Goal: Information Seeking & Learning: Learn about a topic

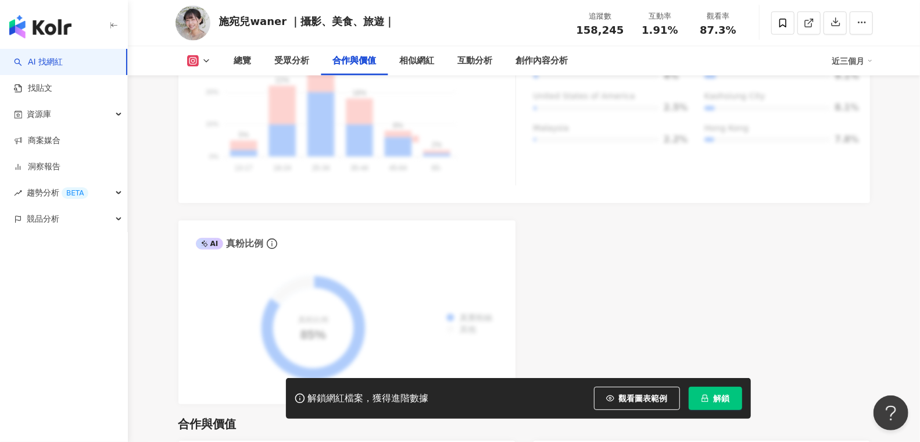
scroll to position [1216, 0]
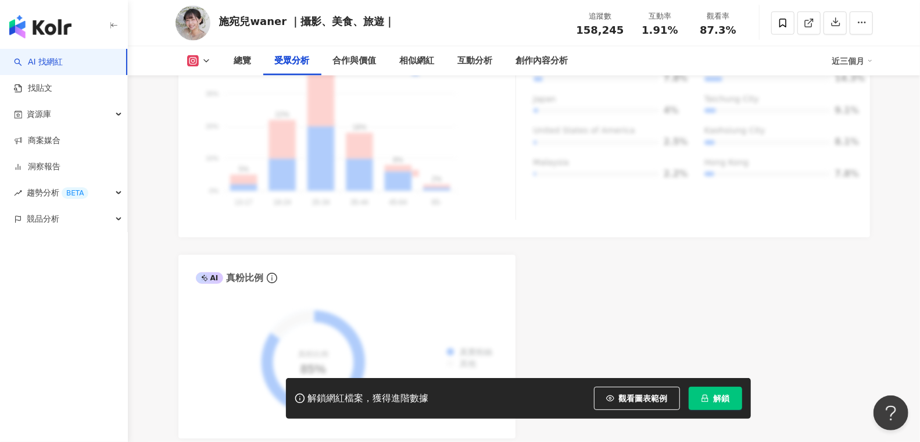
click at [58, 21] on img "button" at bounding box center [40, 26] width 62 height 23
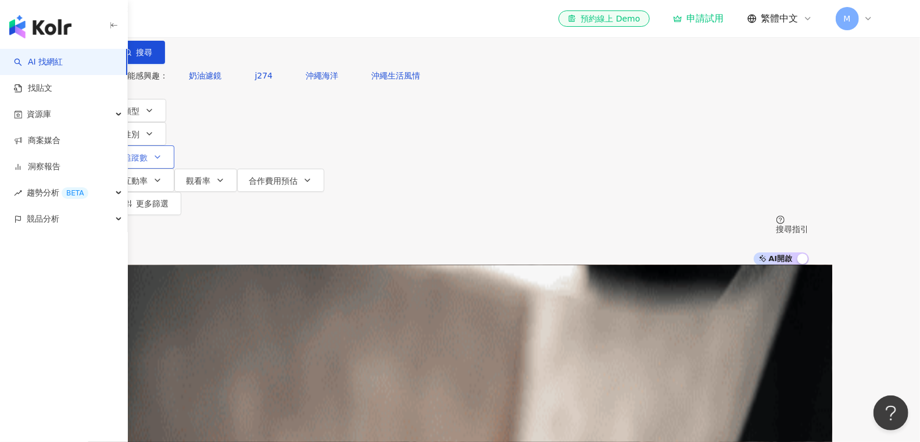
click at [174, 145] on button "追蹤數" at bounding box center [143, 156] width 63 height 23
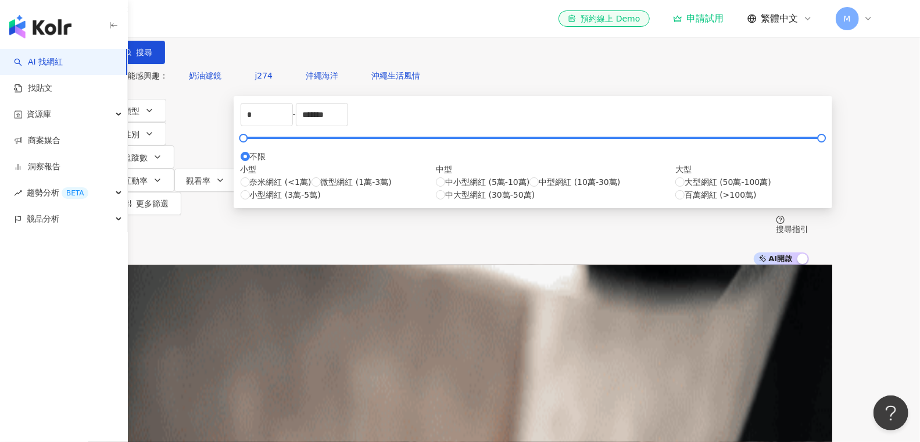
click at [335, 192] on div "* - ******* 不限 小型 奈米網紅 (<1萬) 微型網紅 (1萬-3萬) 小型網紅 (3萬-5萬) 中型 中小型網紅 (5萬-10萬) 中型網紅 (…" at bounding box center [533, 152] width 585 height 98
drag, startPoint x: 337, startPoint y: 180, endPoint x: 259, endPoint y: 179, distance: 78.5
type input "******"
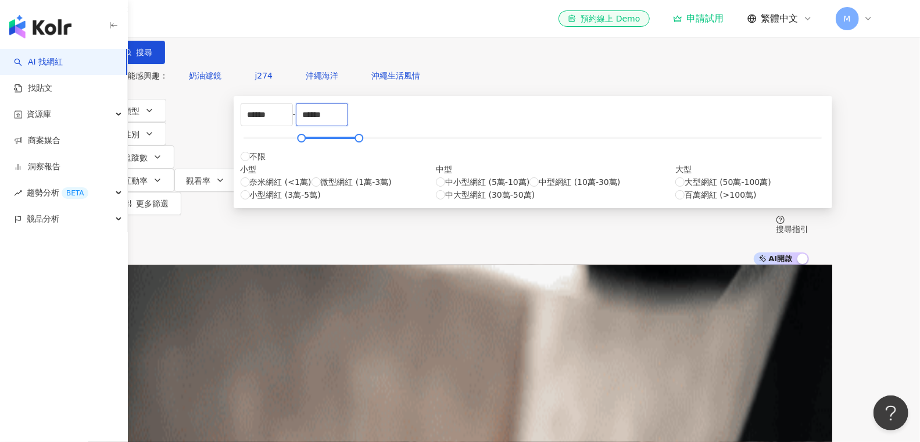
type input "******"
click at [166, 134] on button "性別" at bounding box center [139, 133] width 55 height 23
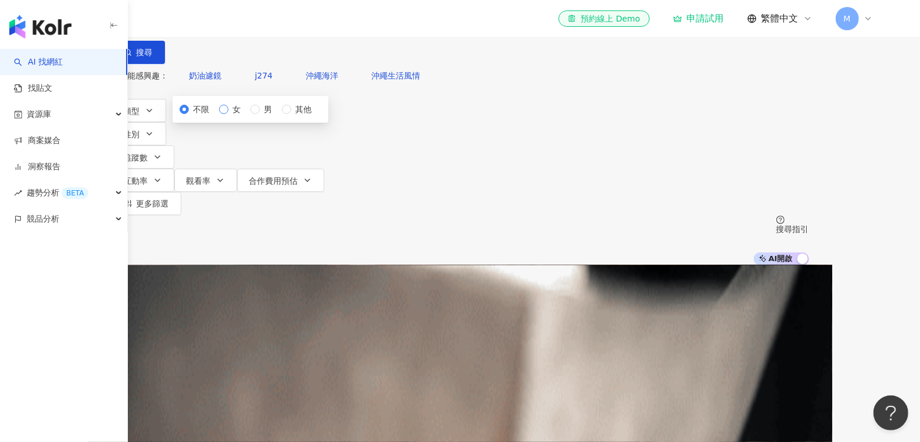
click at [246, 116] on span "女" at bounding box center [236, 109] width 17 height 13
click at [140, 116] on span "類型" at bounding box center [132, 110] width 16 height 9
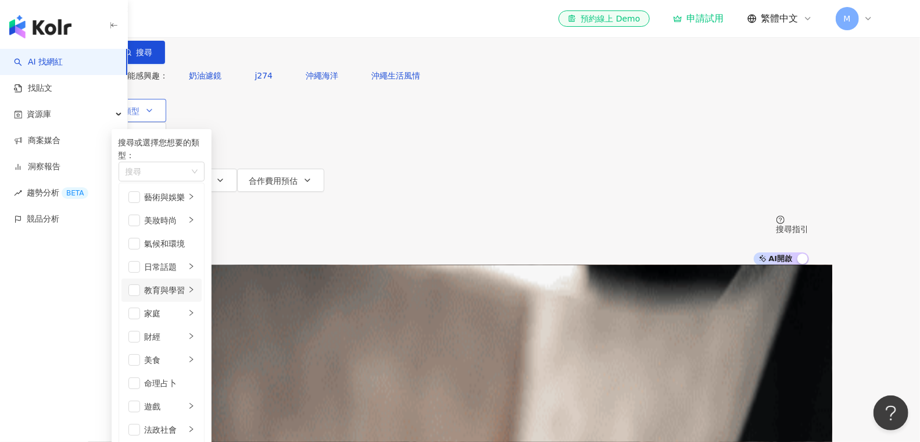
scroll to position [69, 0]
click at [140, 354] on span "button" at bounding box center [134, 360] width 12 height 12
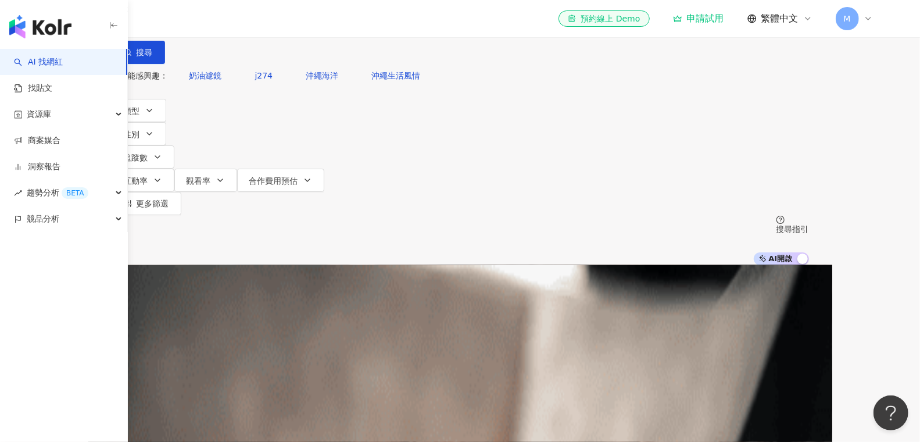
click at [552, 265] on div "AI 推薦 ： 精選優質網紅" at bounding box center [460, 270] width 697 height 10
click at [162, 176] on icon "button" at bounding box center [157, 180] width 9 height 9
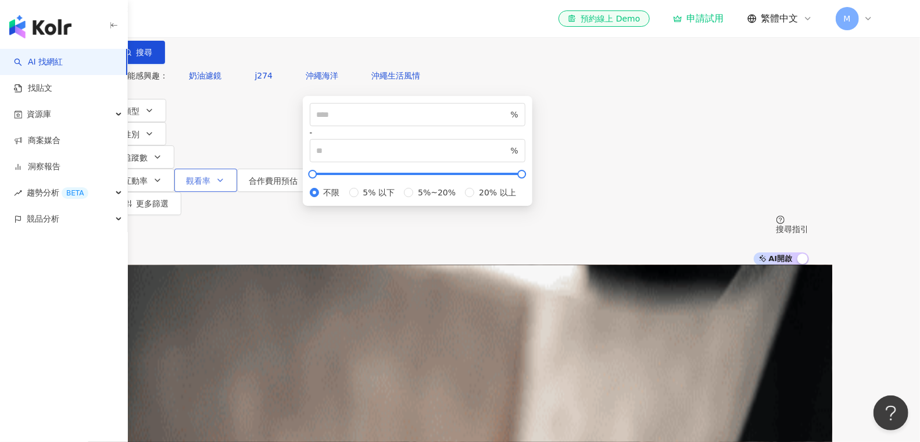
click at [237, 169] on button "觀看率" at bounding box center [205, 180] width 63 height 23
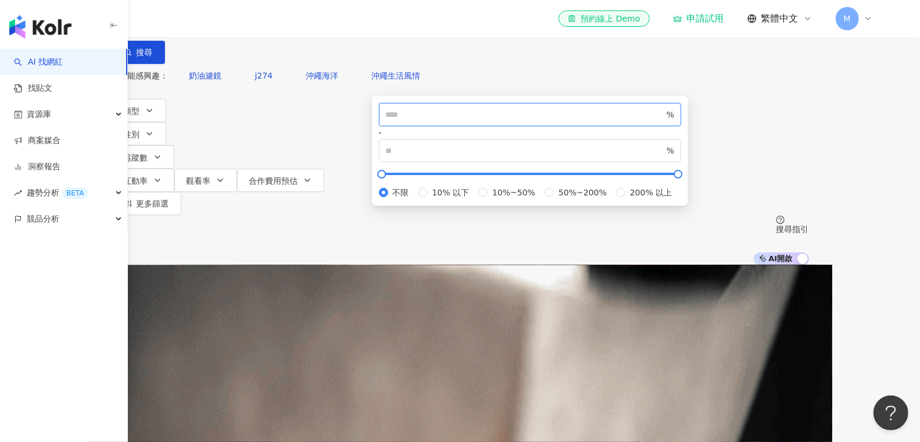
click at [484, 121] on input "number" at bounding box center [525, 114] width 279 height 13
type input "**"
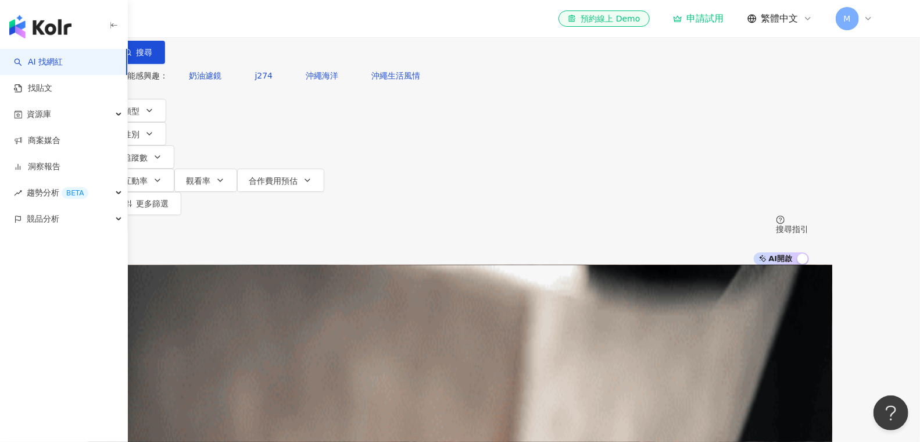
click at [165, 64] on button "搜尋" at bounding box center [138, 52] width 53 height 23
click at [159, 20] on div "不分平台" at bounding box center [139, 10] width 41 height 19
click at [211, 112] on div "Instagram" at bounding box center [217, 120] width 72 height 20
click at [178, 20] on span at bounding box center [149, 10] width 60 height 19
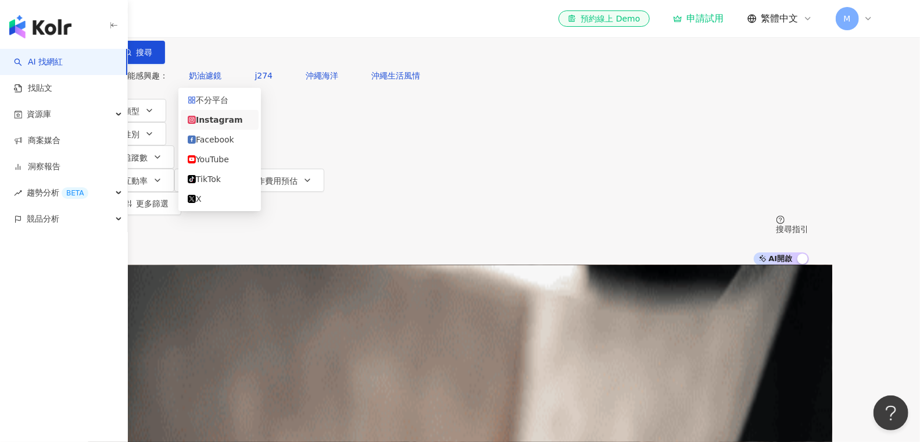
click at [223, 117] on div "Instagram" at bounding box center [220, 119] width 64 height 13
click at [289, 22] on input "search" at bounding box center [242, 11] width 94 height 22
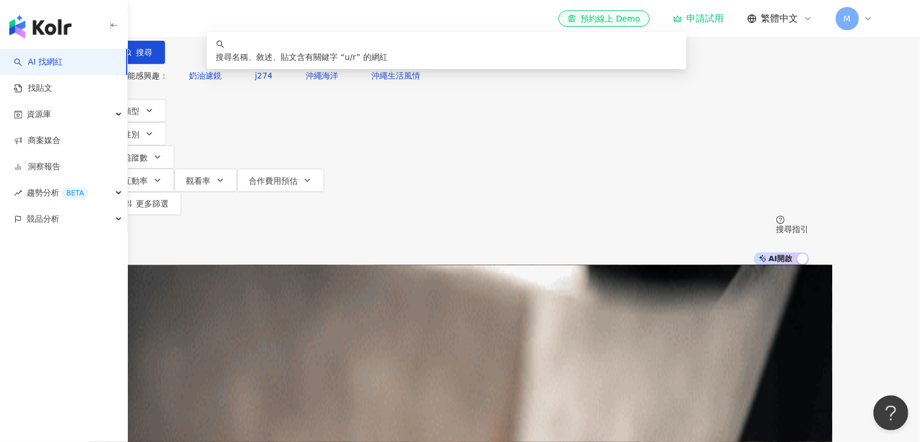
type input "*"
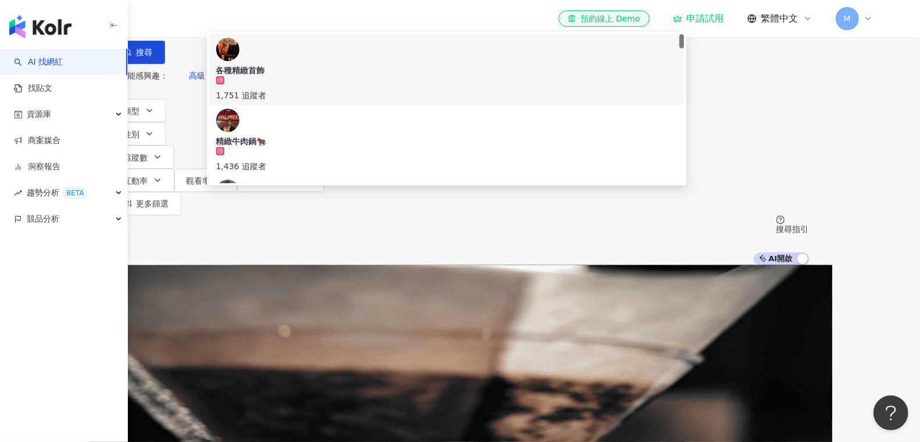
click at [289, 22] on input "**" at bounding box center [242, 11] width 94 height 22
type input "*"
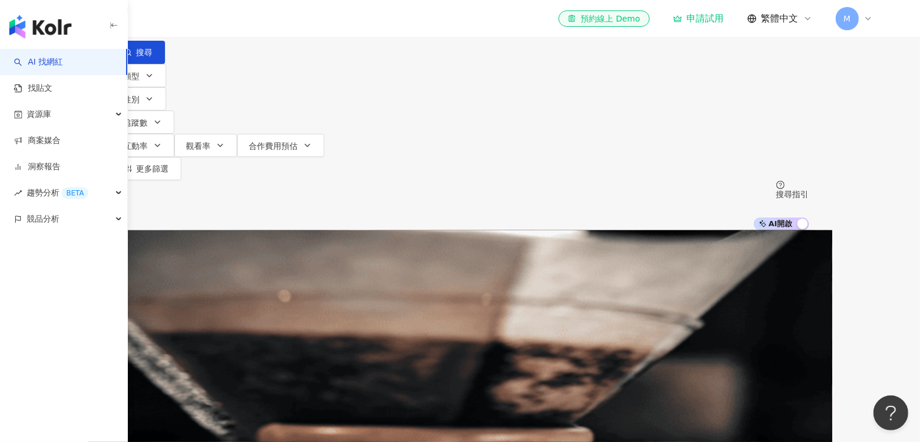
click at [289, 22] on input "**" at bounding box center [242, 11] width 94 height 22
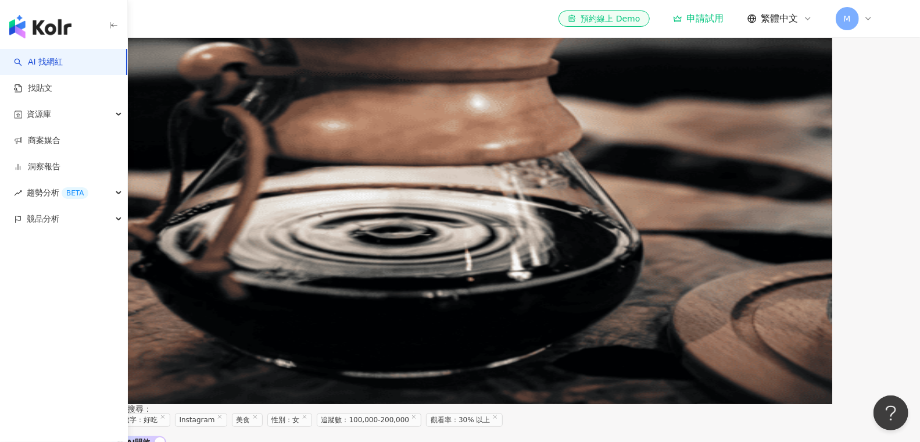
scroll to position [486, 0]
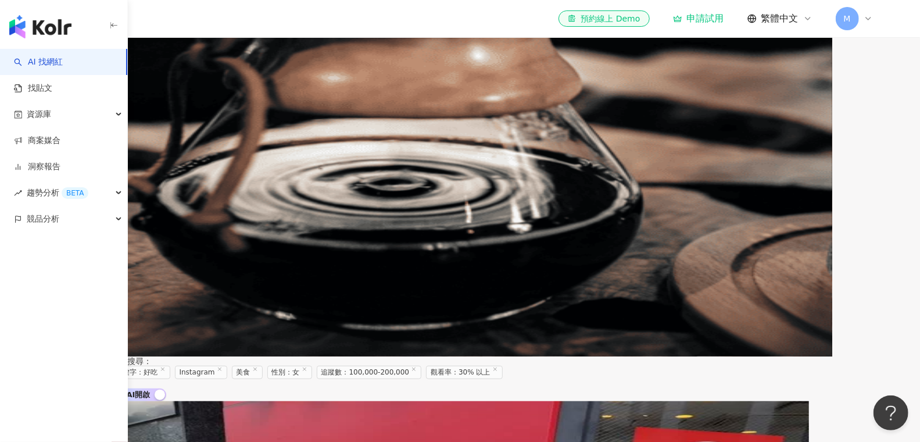
type input "**"
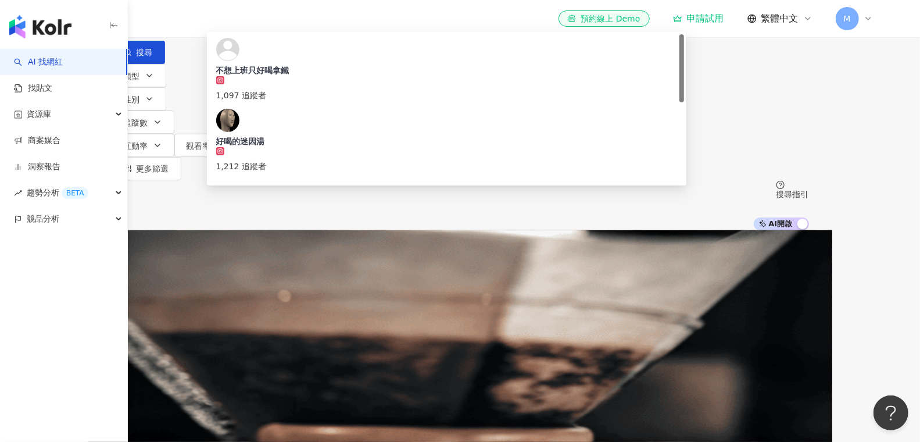
scroll to position [0, 0]
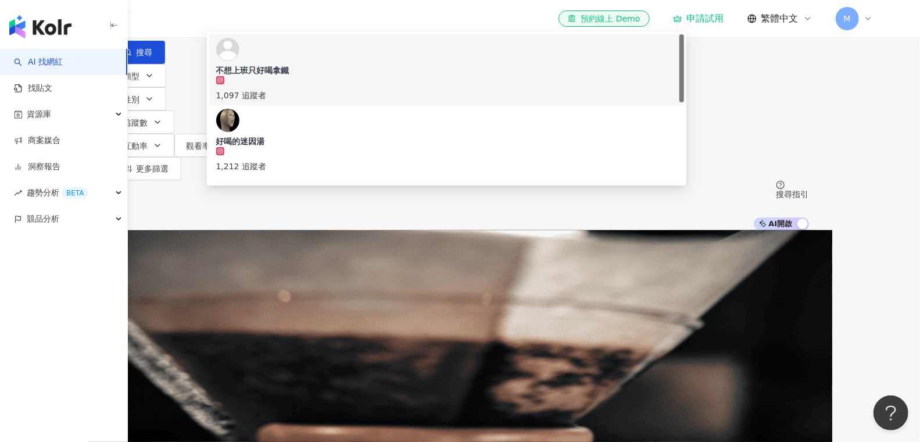
click at [289, 22] on input "**" at bounding box center [242, 11] width 94 height 22
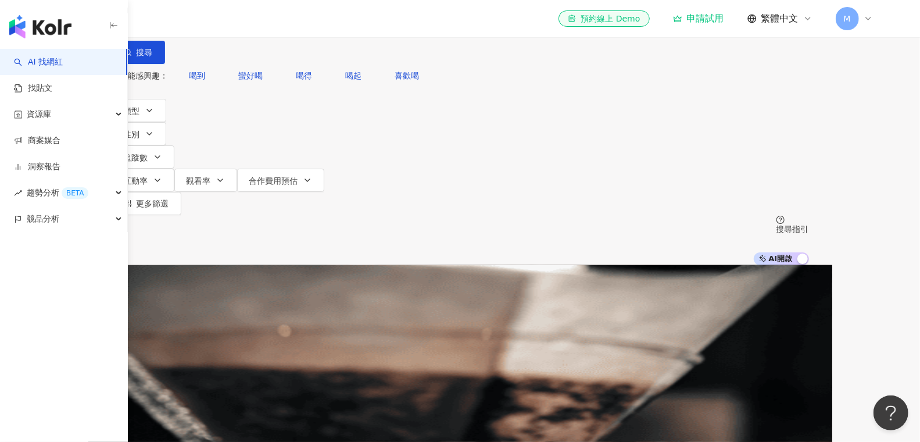
click at [289, 22] on input "search" at bounding box center [242, 11] width 94 height 22
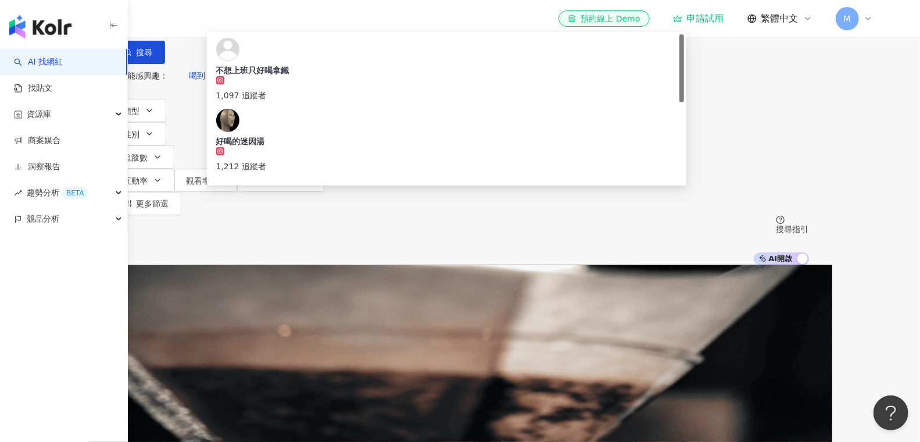
type input "*"
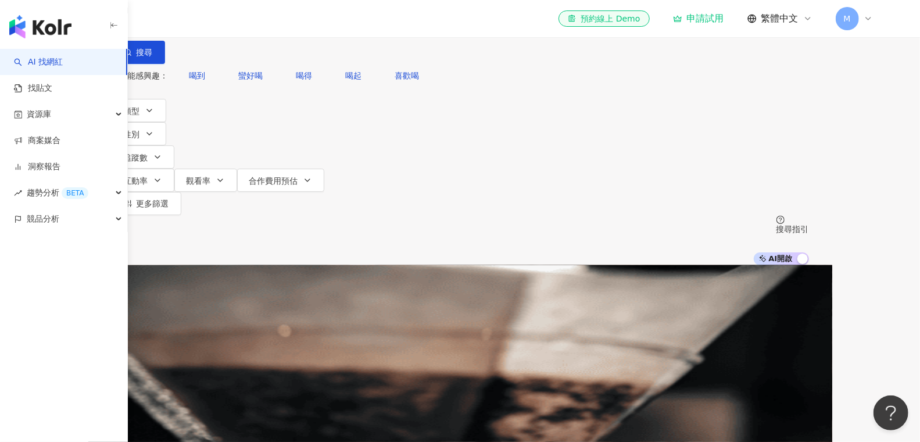
type input "*"
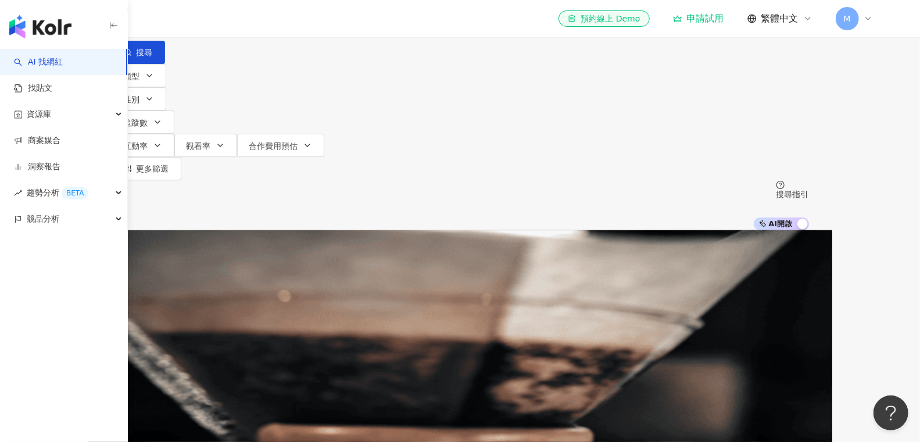
click at [289, 22] on input "**" at bounding box center [242, 11] width 94 height 22
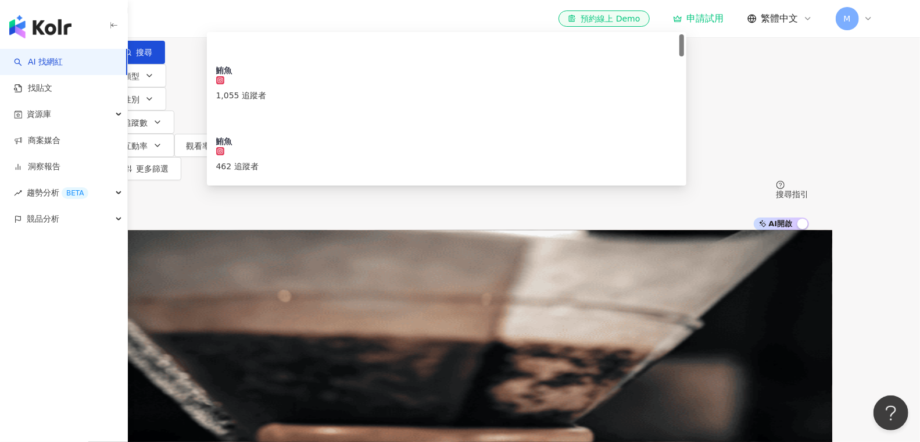
type input "*"
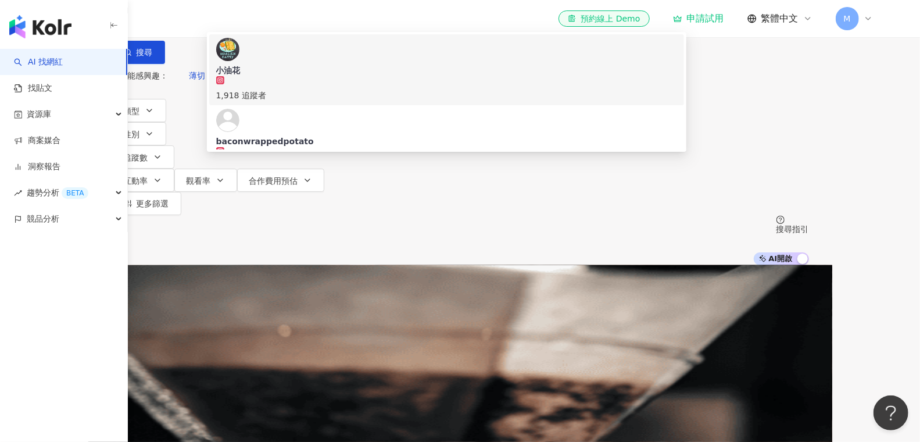
click at [289, 22] on input "**" at bounding box center [242, 11] width 94 height 22
type input "*"
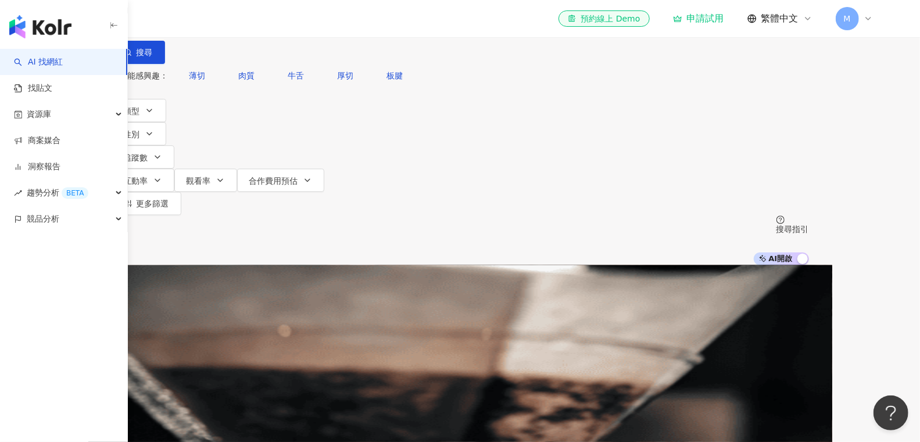
type input "*"
type input "**"
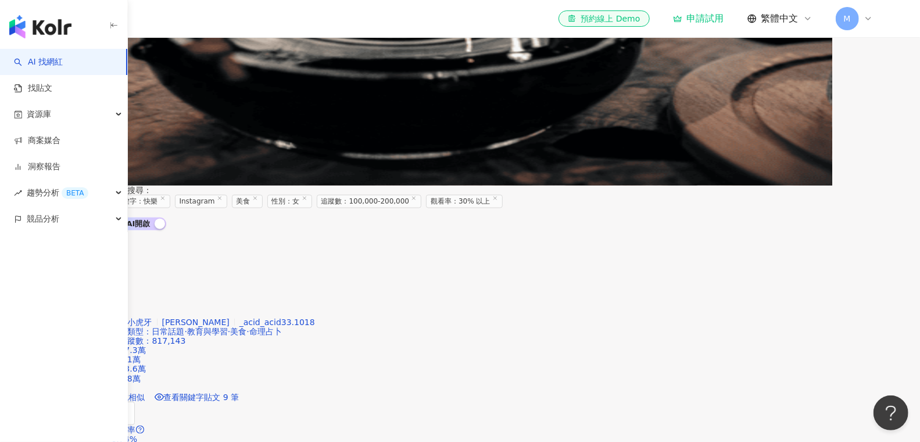
scroll to position [699, 0]
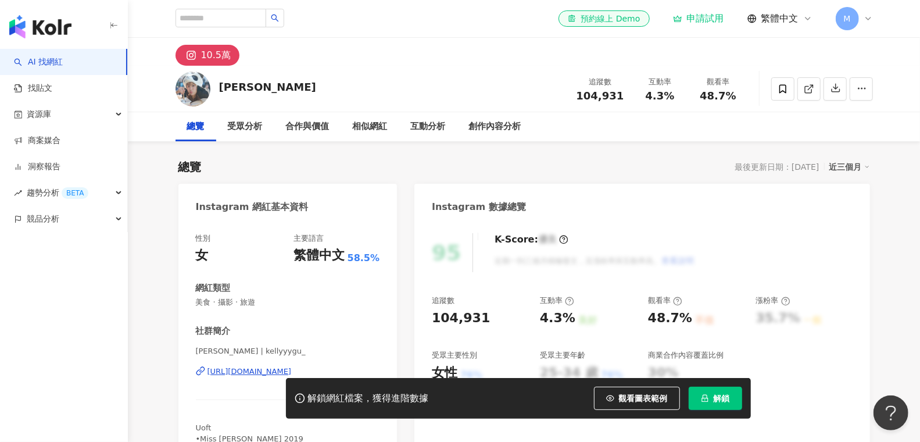
scroll to position [35, 0]
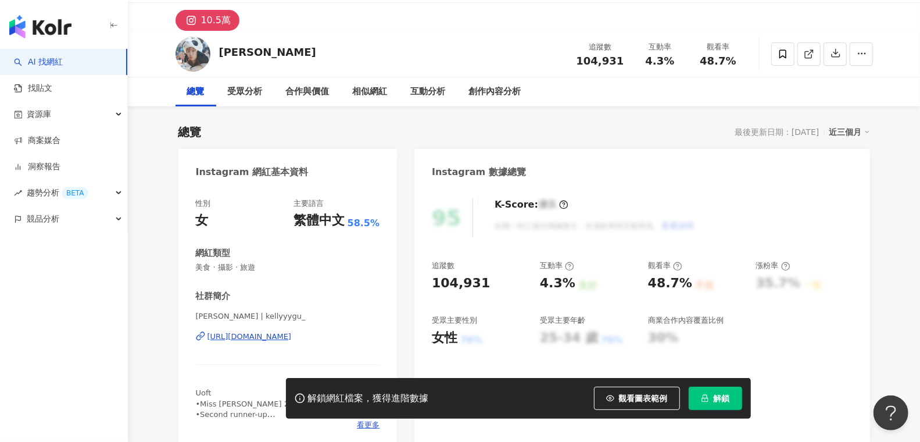
click at [266, 338] on div "https://www.instagram.com/kellyyygu_/" at bounding box center [249, 336] width 84 height 10
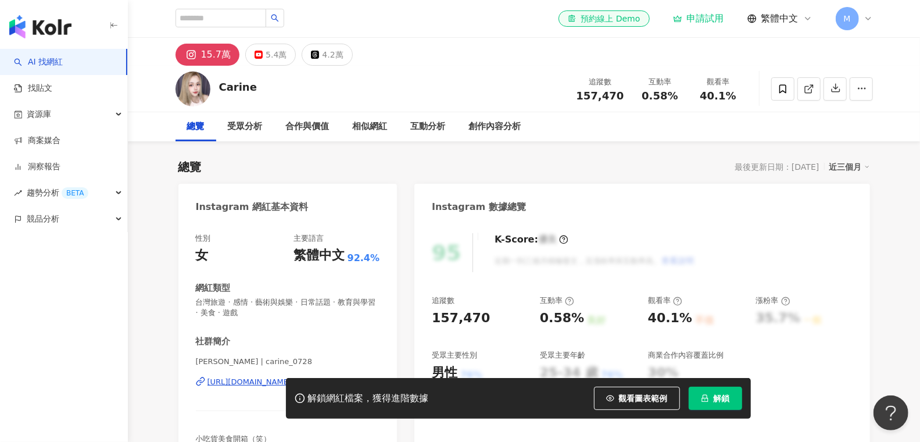
click at [224, 378] on div "解鎖網紅檔案，獲得進階數據 觀看圖表範例 解鎖" at bounding box center [460, 398] width 920 height 41
click at [232, 383] on div "解鎖網紅檔案，獲得進階數據 觀看圖表範例 解鎖" at bounding box center [460, 398] width 920 height 41
click at [239, 383] on div "解鎖網紅檔案，獲得進階數據 觀看圖表範例 解鎖" at bounding box center [460, 398] width 920 height 41
click at [249, 382] on div "解鎖網紅檔案，獲得進階數據 觀看圖表範例 解鎖" at bounding box center [460, 398] width 920 height 41
click at [266, 380] on div "解鎖網紅檔案，獲得進階數據 觀看圖表範例 解鎖" at bounding box center [460, 398] width 920 height 41
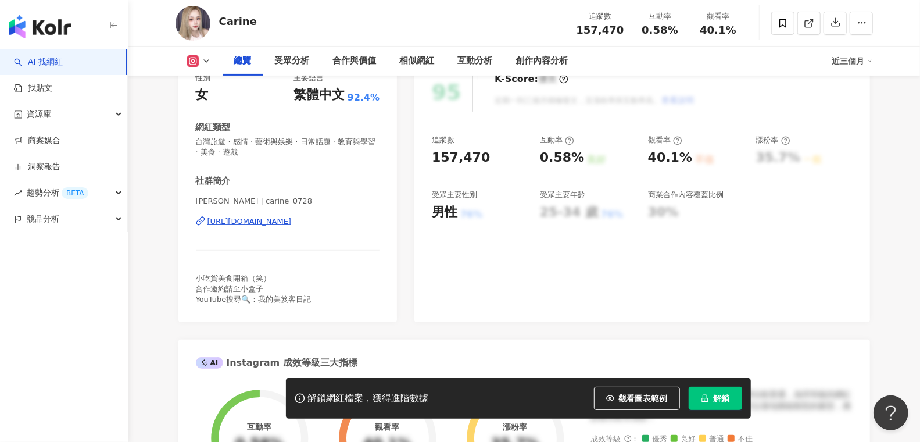
scroll to position [167, 0]
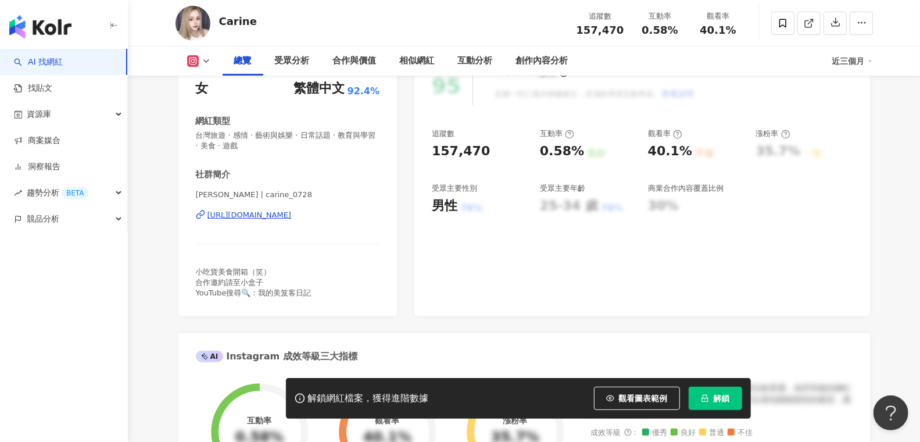
click at [292, 221] on div "俞萱Carine | carine_0728 https://www.instagram.com/carine_0728/" at bounding box center [288, 223] width 184 height 68
click at [292, 218] on div "https://www.instagram.com/carine_0728/" at bounding box center [249, 215] width 84 height 10
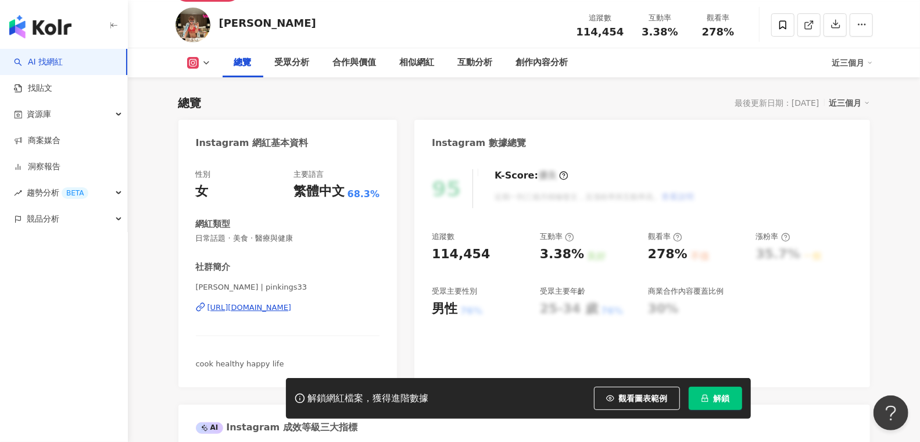
click at [292, 309] on div "https://www.instagram.com/pinkings33/" at bounding box center [249, 307] width 84 height 10
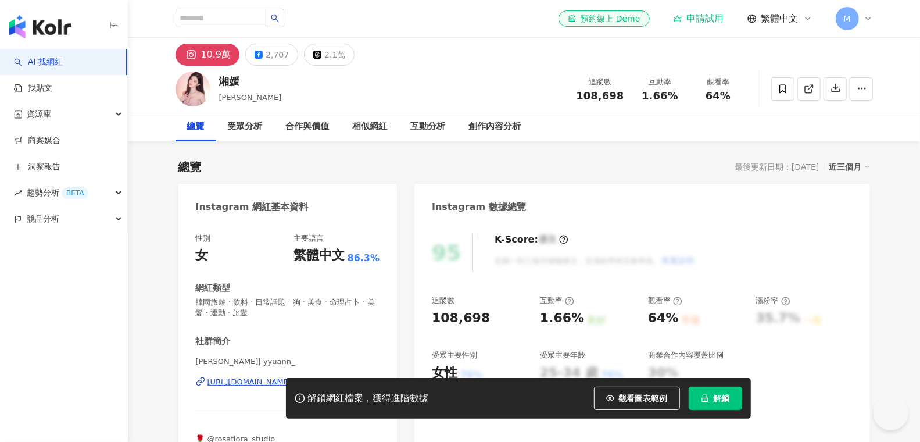
click at [241, 379] on div "解鎖網紅檔案，獲得進階數據 觀看圖表範例 解鎖" at bounding box center [460, 398] width 920 height 41
click at [246, 382] on div "解鎖網紅檔案，獲得進階數據 觀看圖表範例 解鎖" at bounding box center [460, 398] width 920 height 41
click at [255, 382] on div "解鎖網紅檔案，獲得進階數據 觀看圖表範例 解鎖" at bounding box center [460, 398] width 920 height 41
click at [249, 377] on div "[URL][DOMAIN_NAME]" at bounding box center [249, 382] width 84 height 10
